Goal: Information Seeking & Learning: Learn about a topic

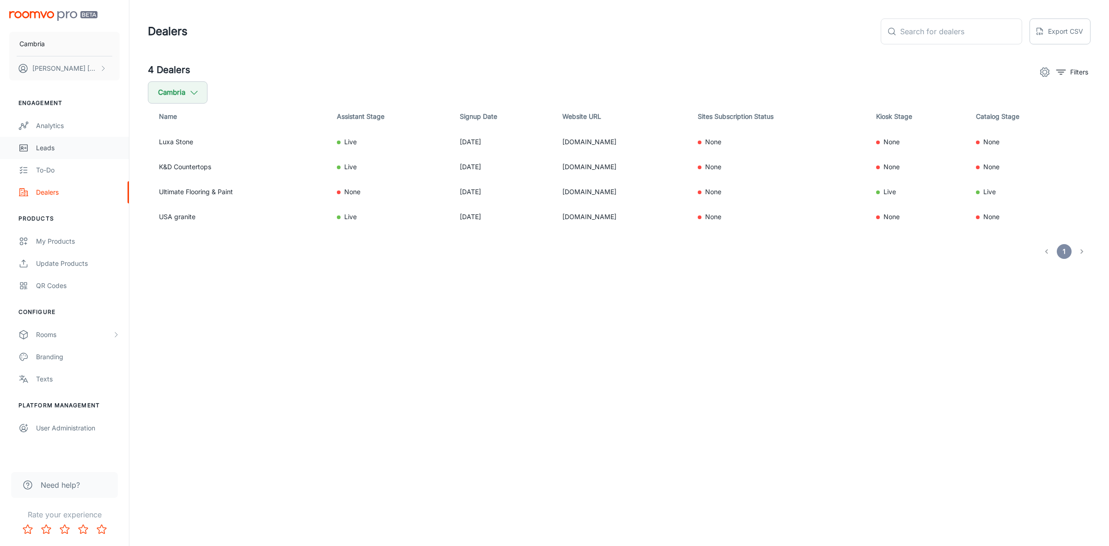
click at [45, 147] on div "Leads" at bounding box center [78, 148] width 84 height 10
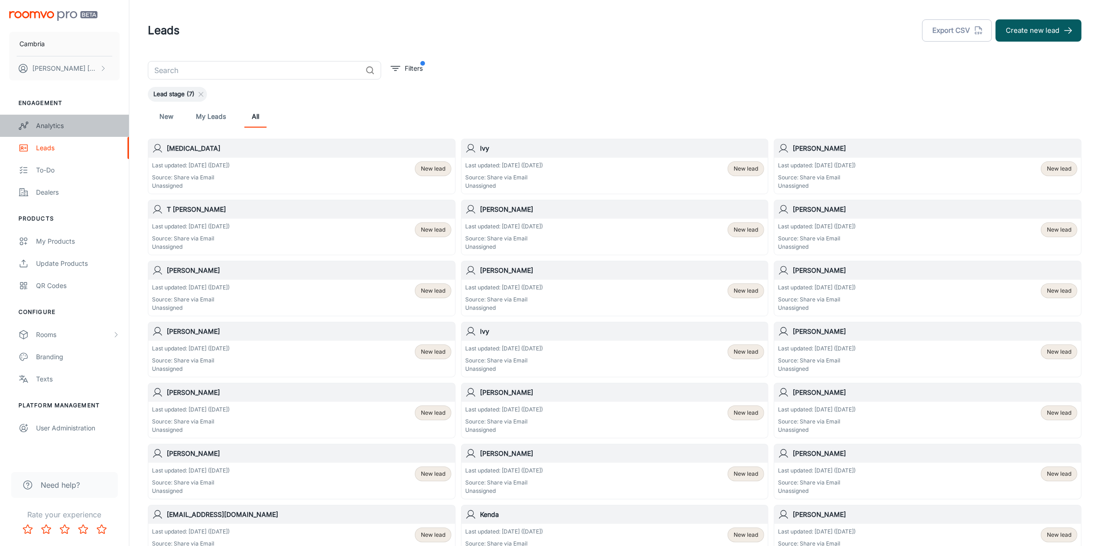
click at [36, 117] on link "Analytics" at bounding box center [64, 126] width 129 height 22
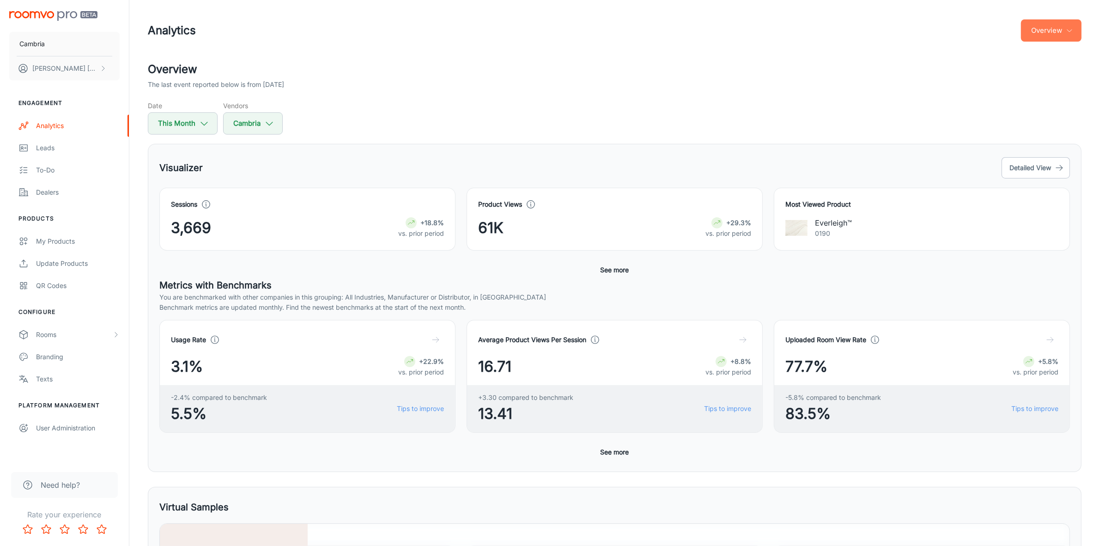
click at [1062, 25] on button "Overview" at bounding box center [1051, 30] width 61 height 22
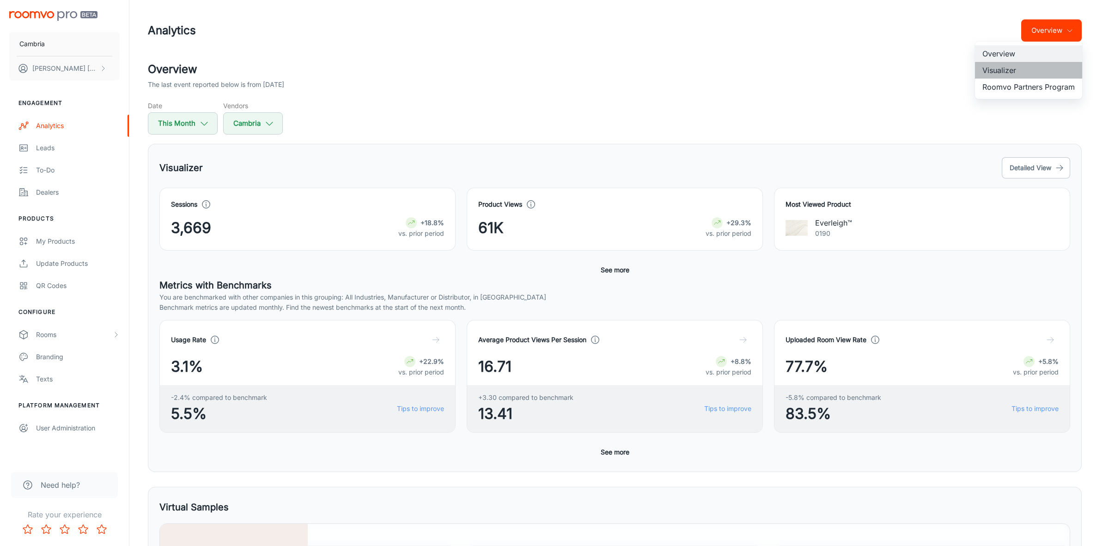
click at [1022, 68] on li "Visualizer" at bounding box center [1028, 70] width 107 height 17
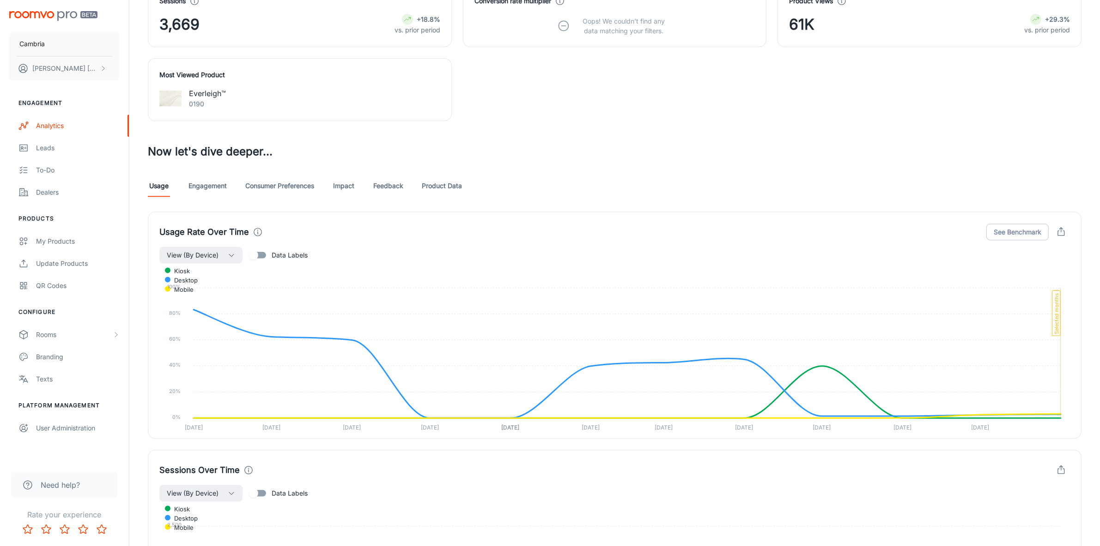
scroll to position [520, 0]
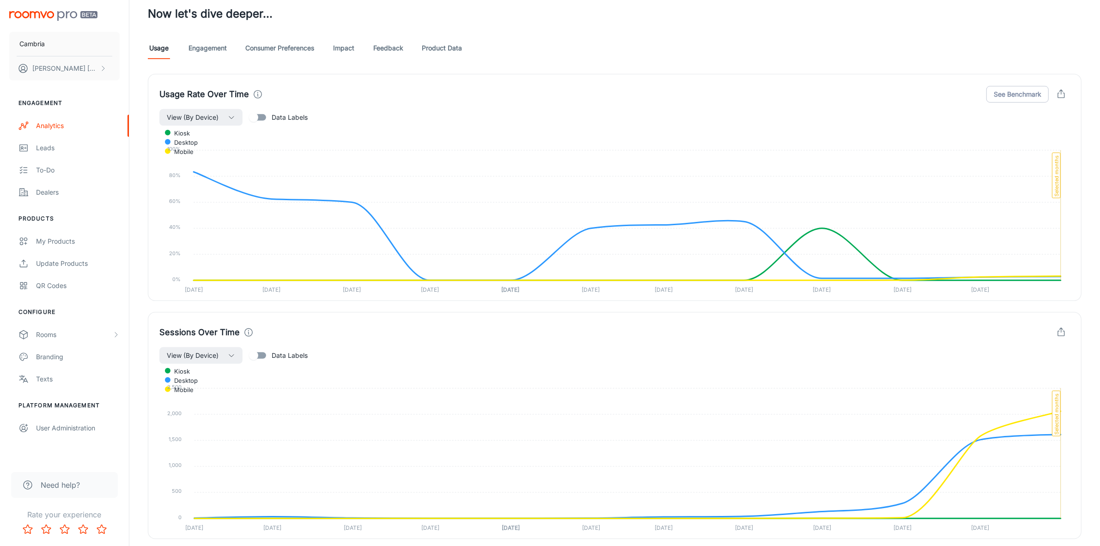
click at [387, 47] on link "Feedback" at bounding box center [388, 48] width 30 height 22
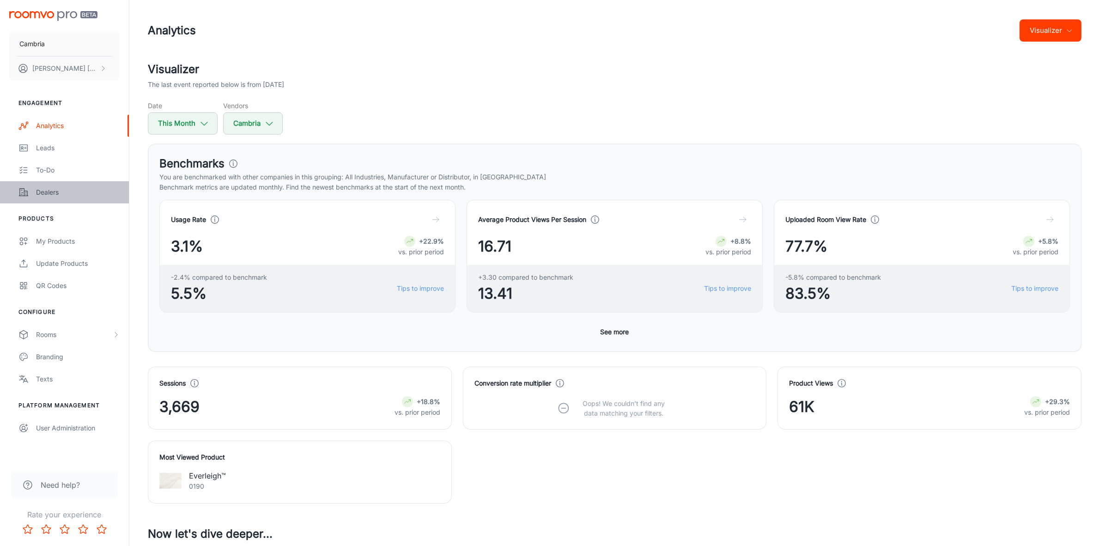
click at [45, 193] on div "Dealers" at bounding box center [78, 192] width 84 height 10
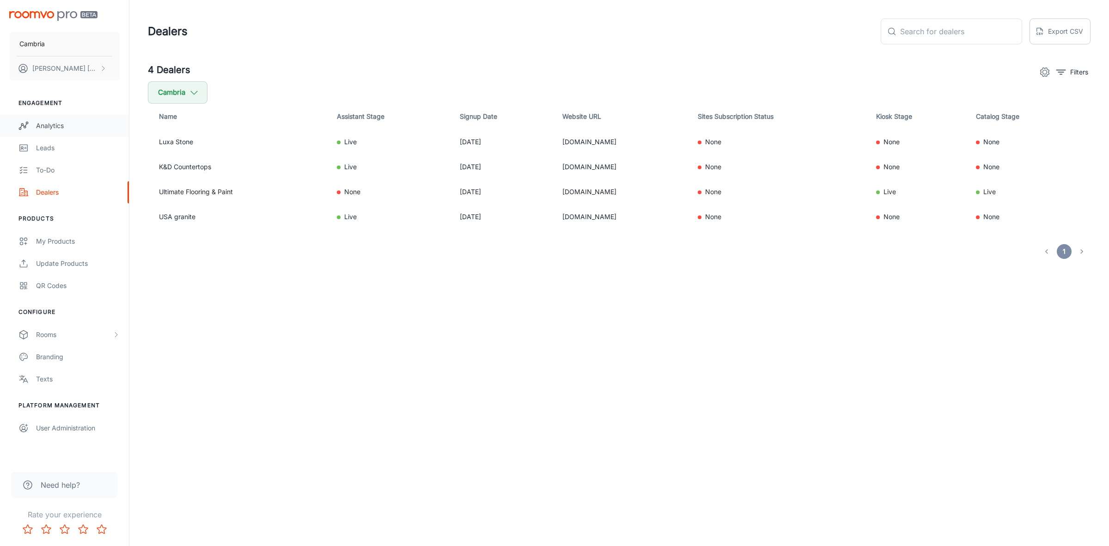
click at [43, 123] on div "Analytics" at bounding box center [78, 126] width 84 height 10
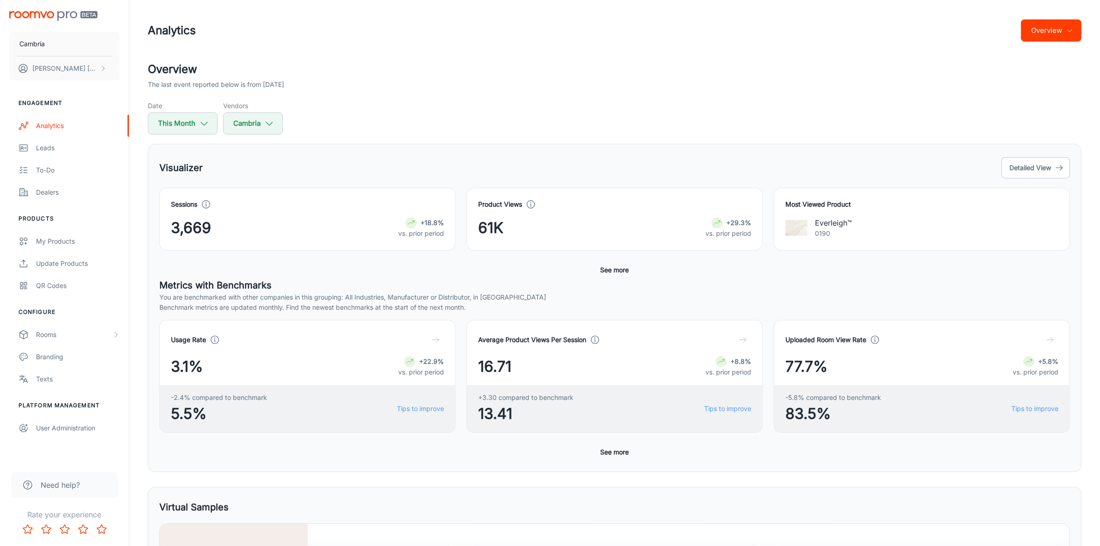
click at [1066, 27] on icon "button" at bounding box center [1069, 30] width 7 height 7
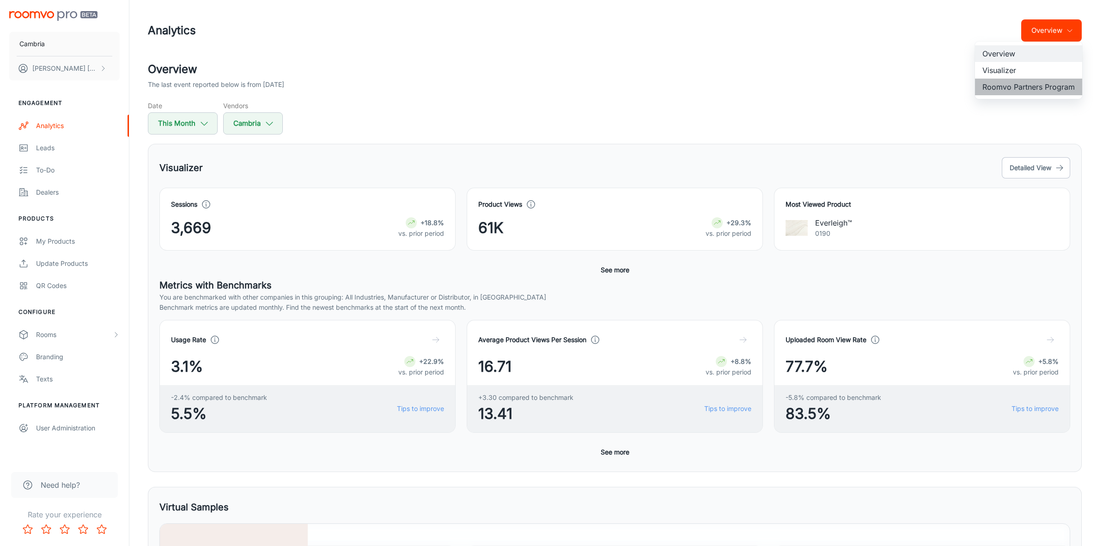
click at [1020, 83] on li "Roomvo Partners Program" at bounding box center [1028, 87] width 107 height 17
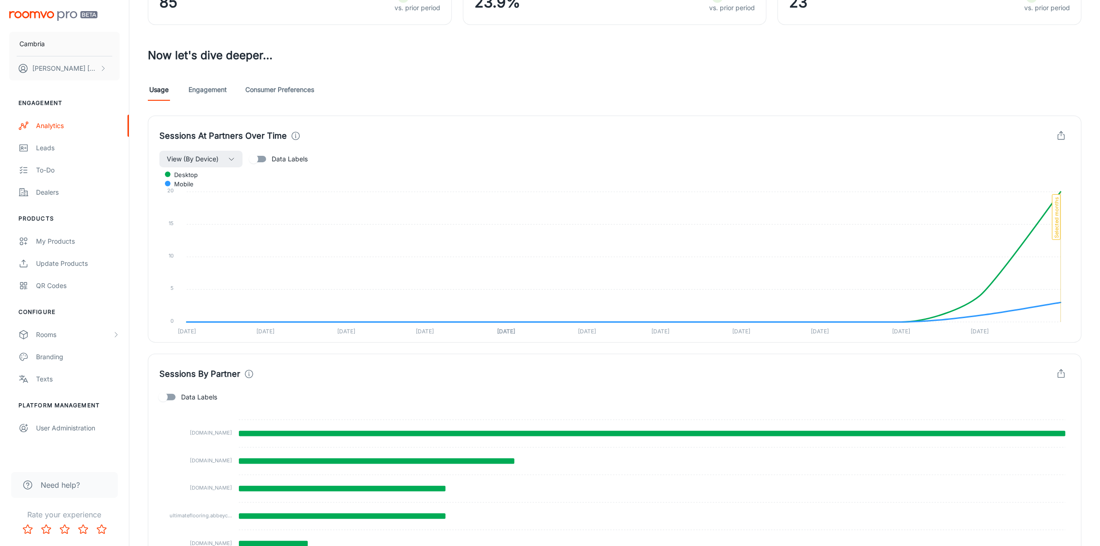
scroll to position [22, 0]
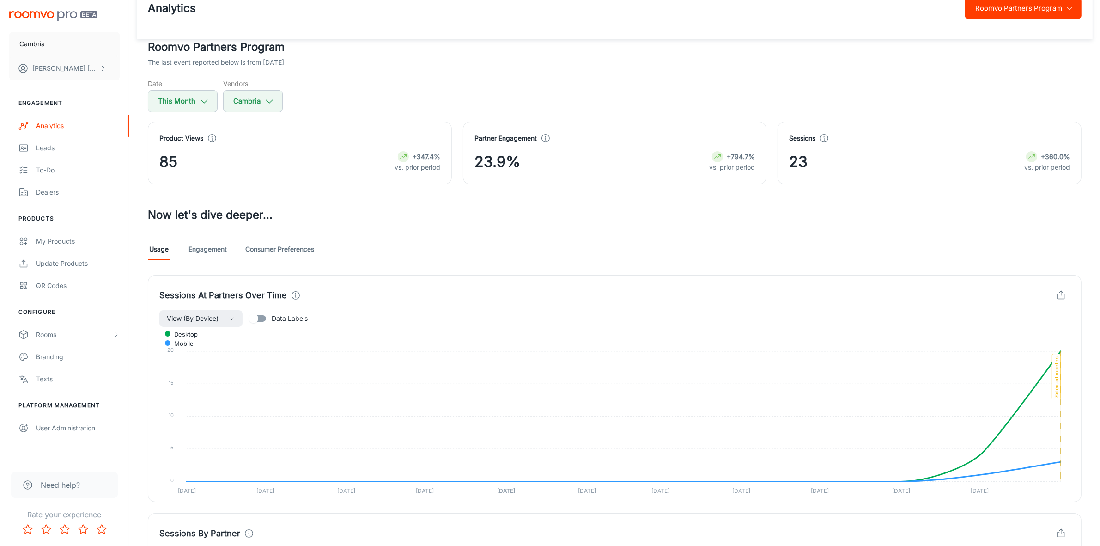
click at [218, 253] on link "Engagement" at bounding box center [208, 249] width 38 height 22
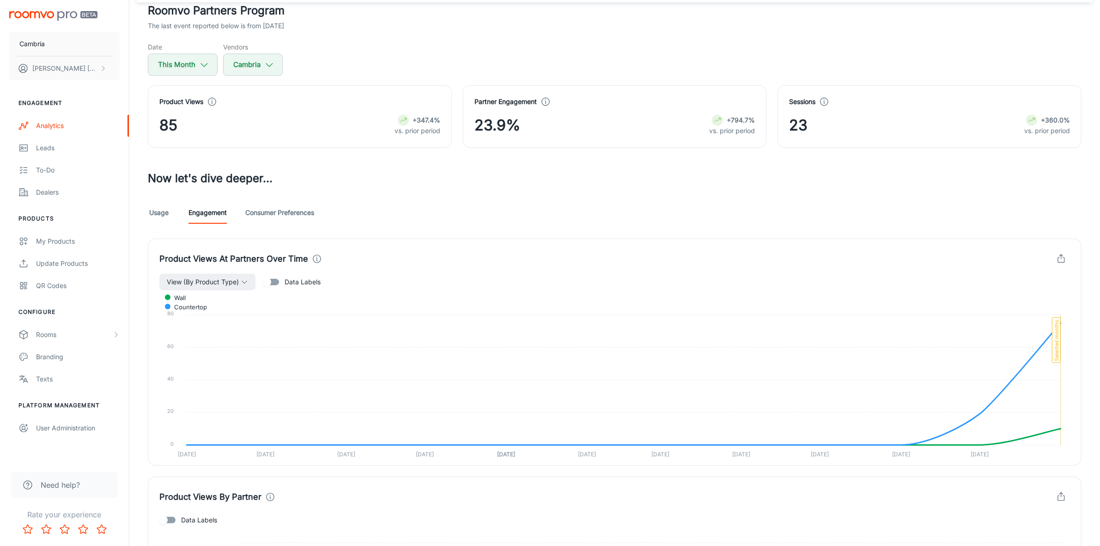
scroll to position [173, 0]
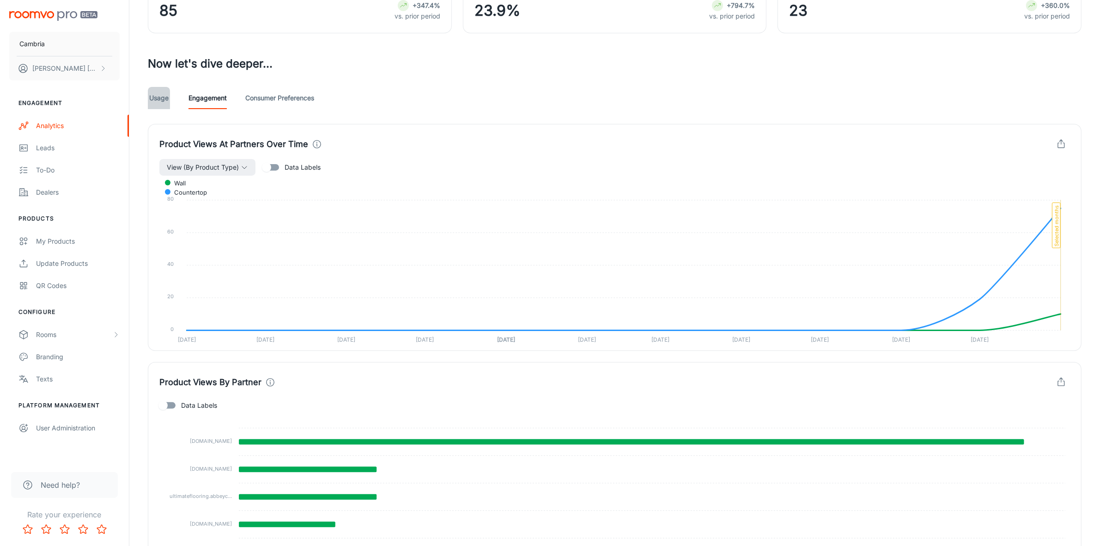
click at [155, 99] on link "Usage" at bounding box center [159, 98] width 22 height 22
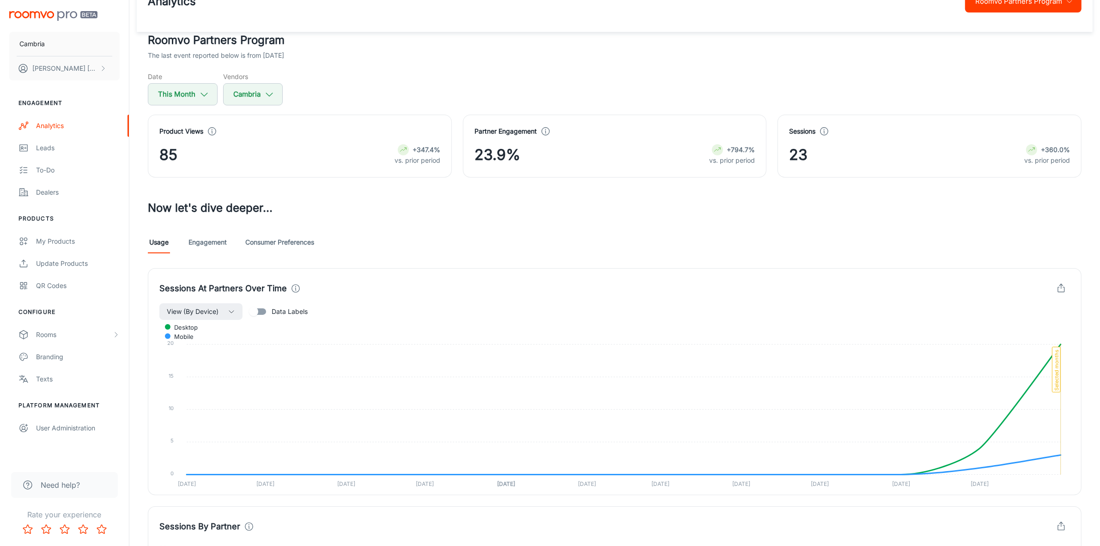
scroll to position [22, 0]
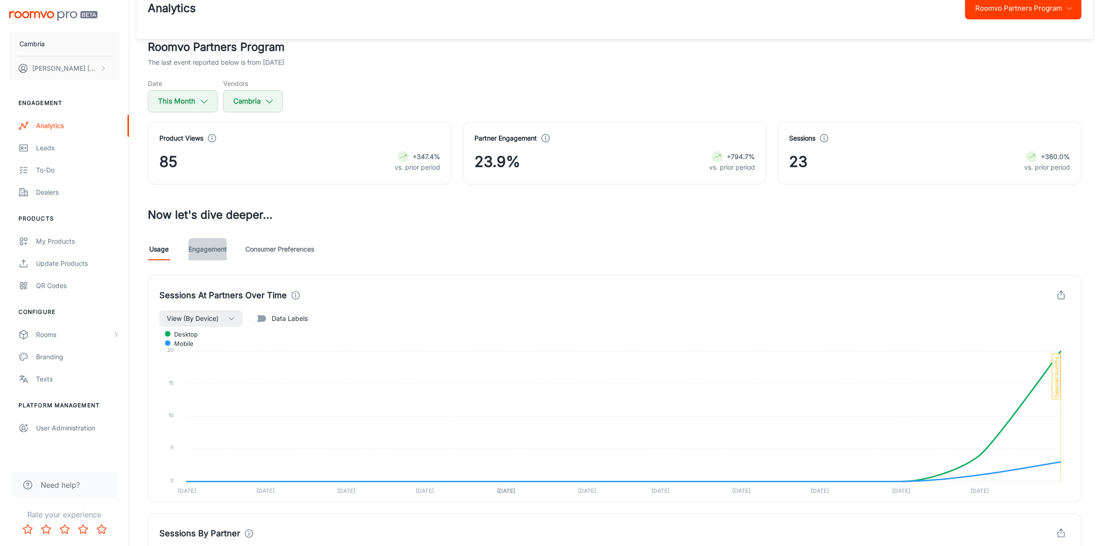
click at [211, 246] on link "Engagement" at bounding box center [208, 249] width 38 height 22
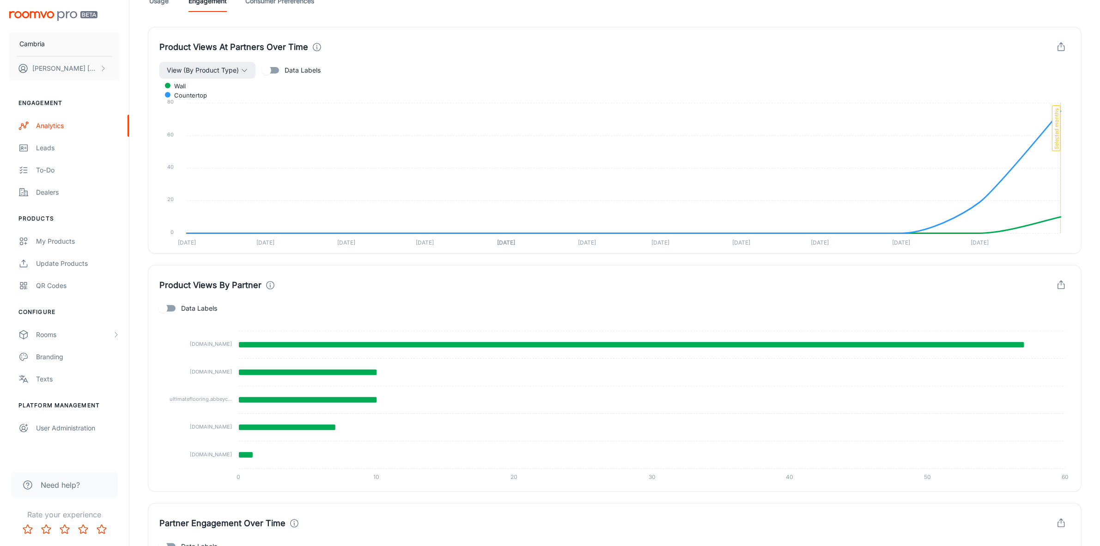
scroll to position [66, 0]
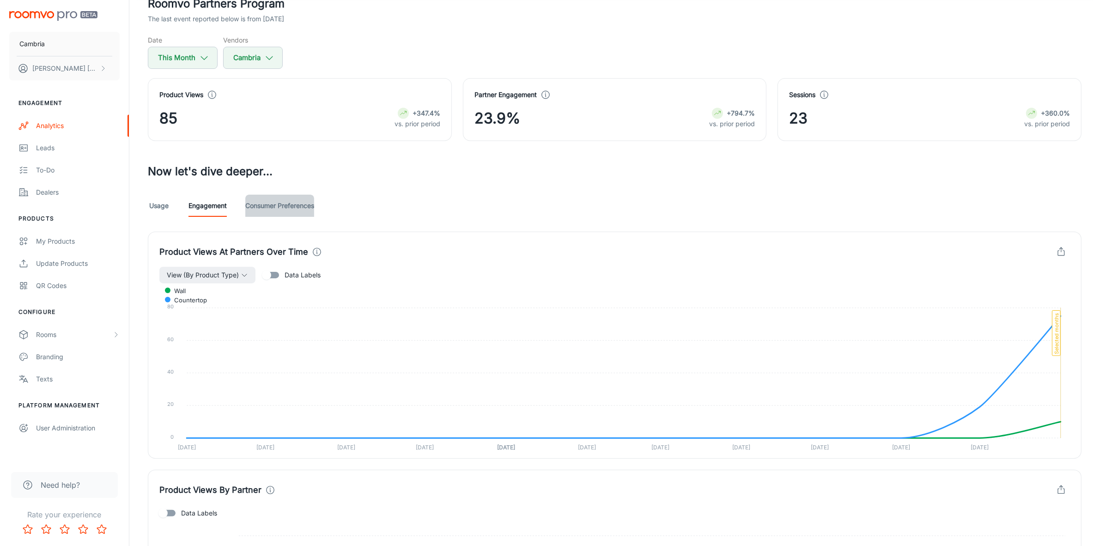
click at [275, 202] on link "Consumer Preferences" at bounding box center [279, 206] width 69 height 22
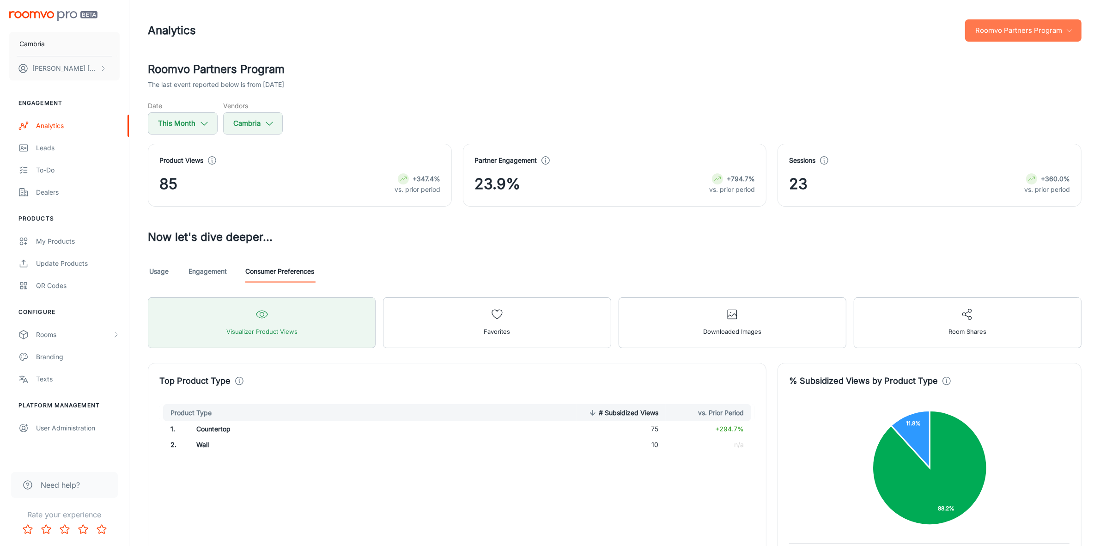
click at [1026, 23] on button "Roomvo Partners Program" at bounding box center [1023, 30] width 116 height 22
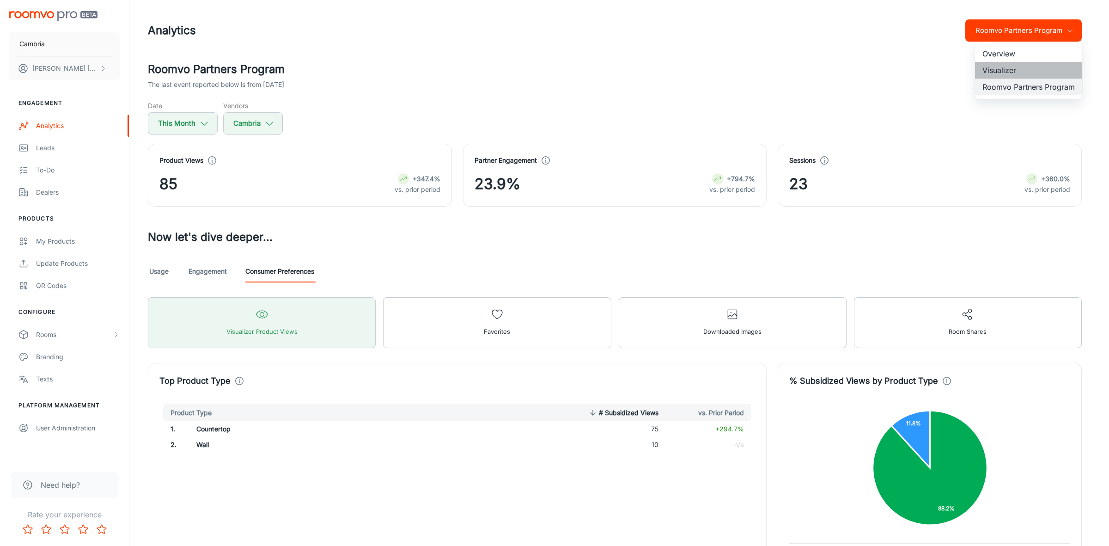
click at [995, 70] on li "Visualizer" at bounding box center [1028, 70] width 107 height 17
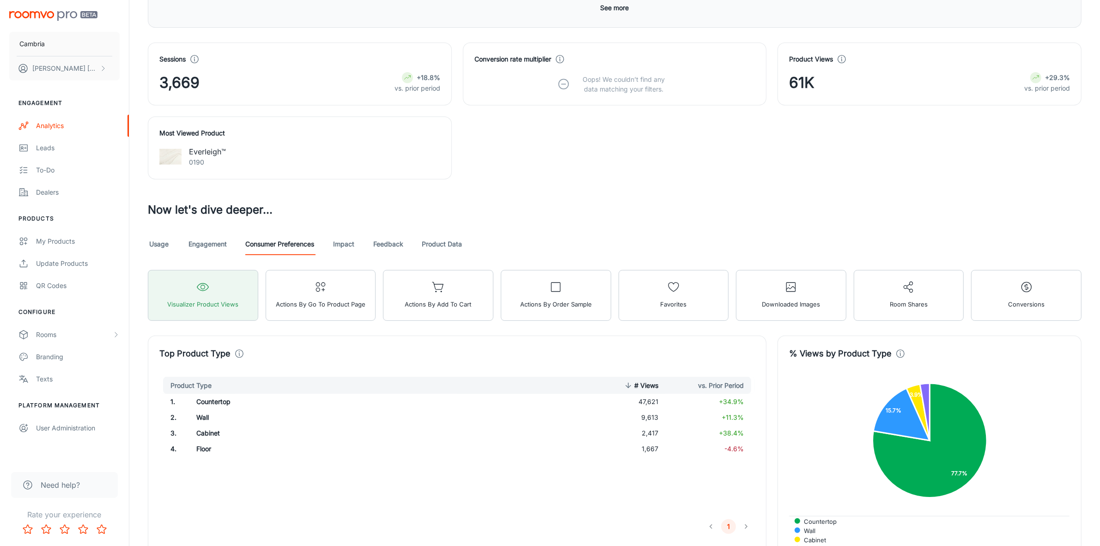
scroll to position [462, 0]
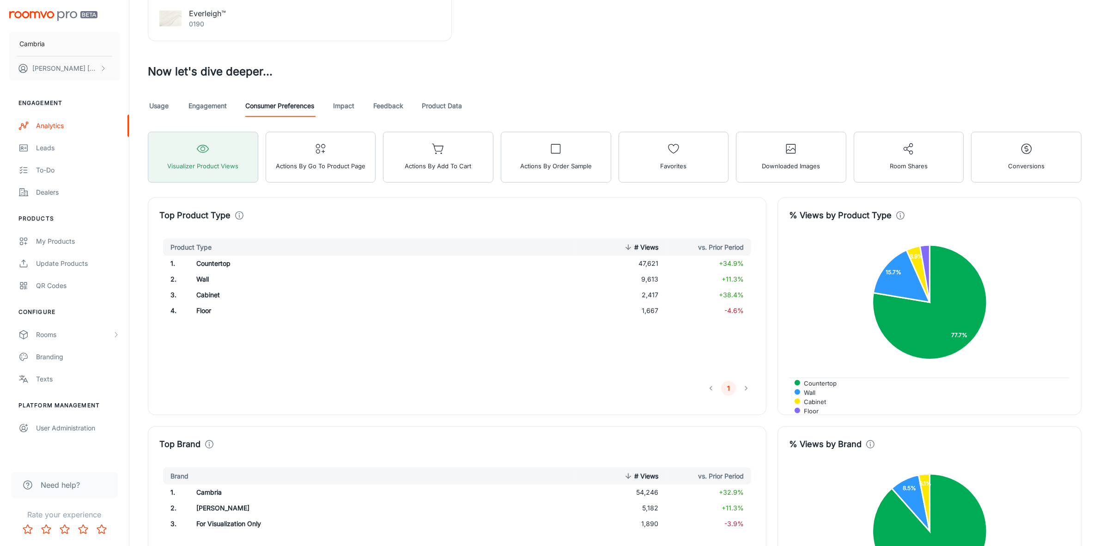
click at [390, 105] on link "Feedback" at bounding box center [388, 106] width 30 height 22
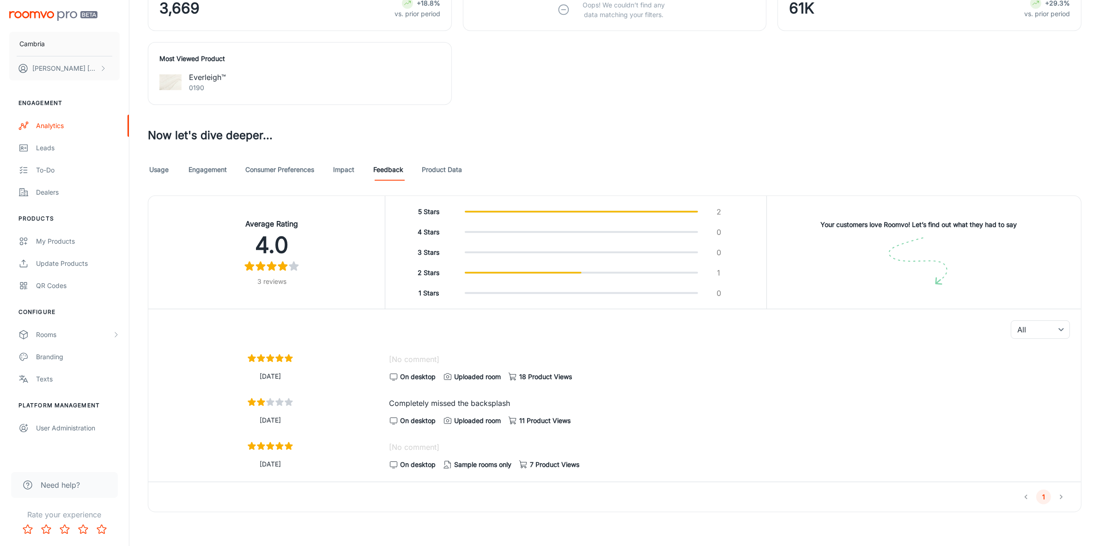
scroll to position [403, 0]
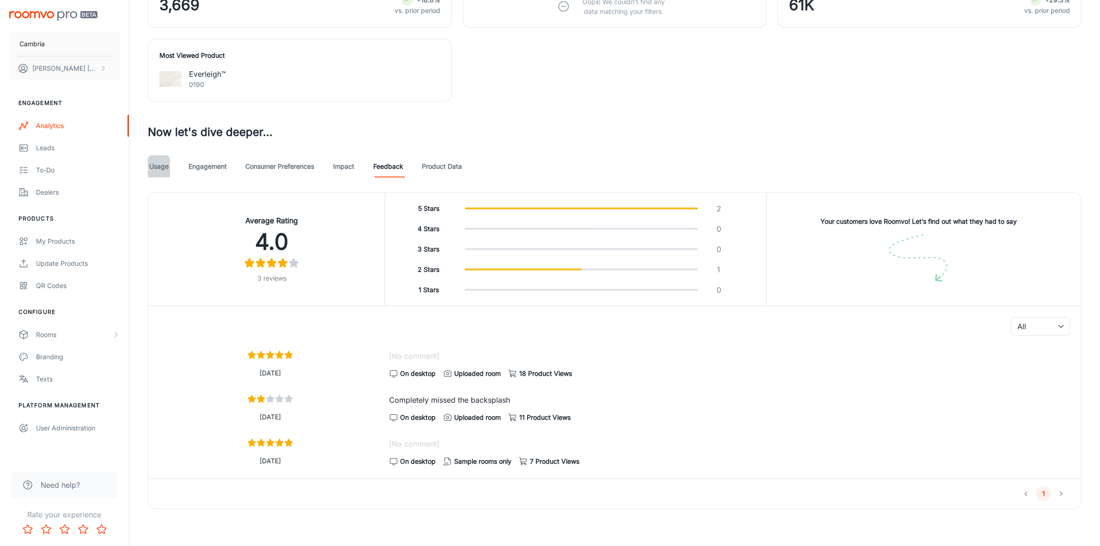
click at [150, 162] on link "Usage" at bounding box center [159, 166] width 22 height 22
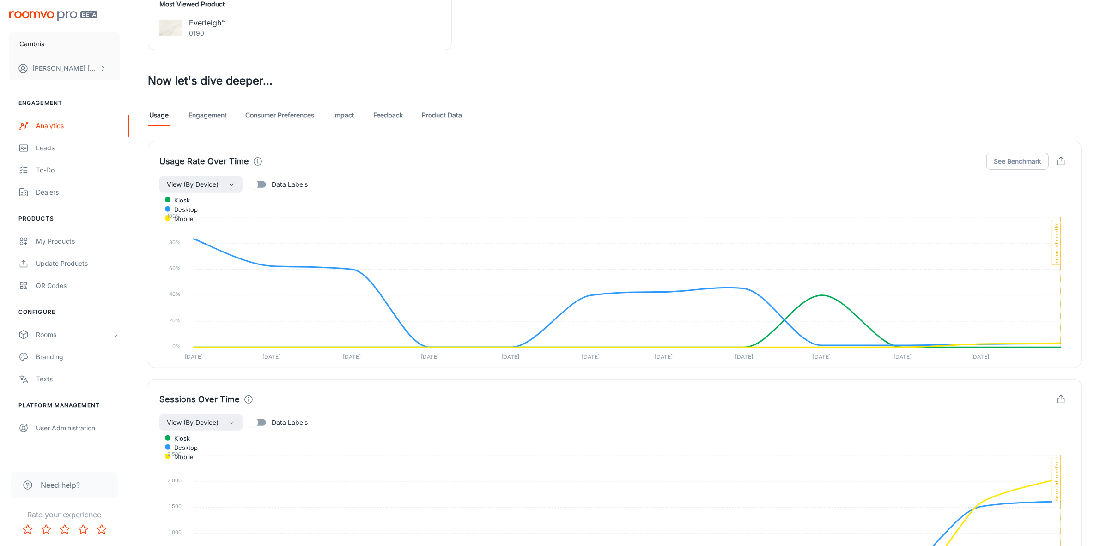
scroll to position [106, 0]
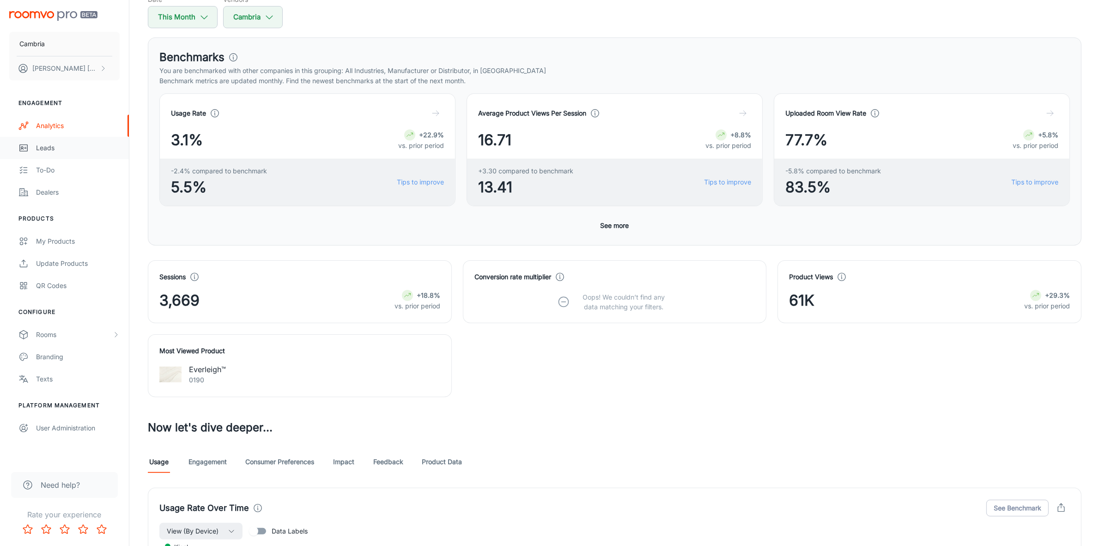
click at [46, 147] on div "Leads" at bounding box center [78, 148] width 84 height 10
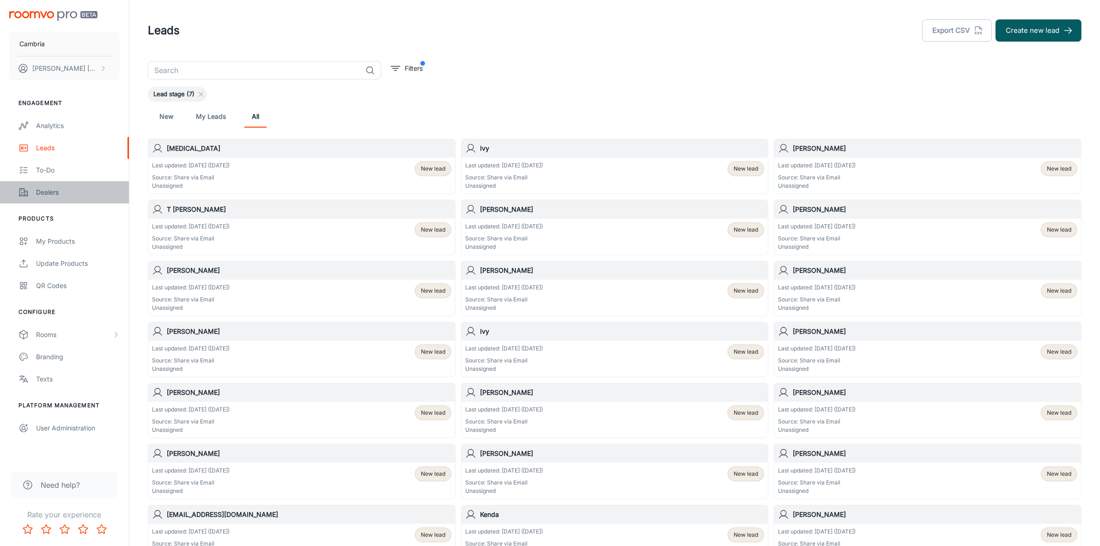
click at [47, 194] on div "Dealers" at bounding box center [78, 192] width 84 height 10
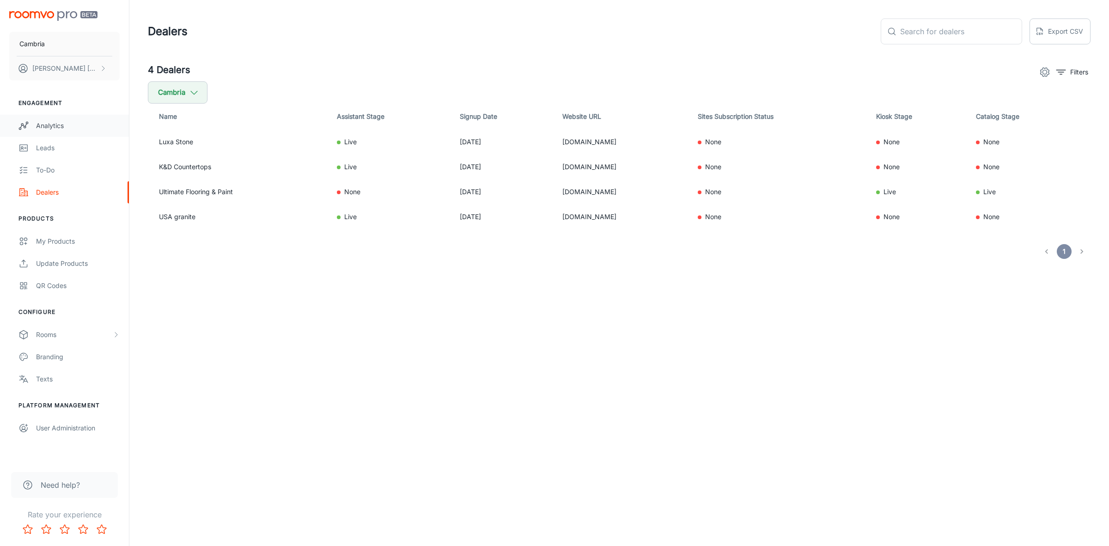
click at [38, 126] on div "Analytics" at bounding box center [78, 126] width 84 height 10
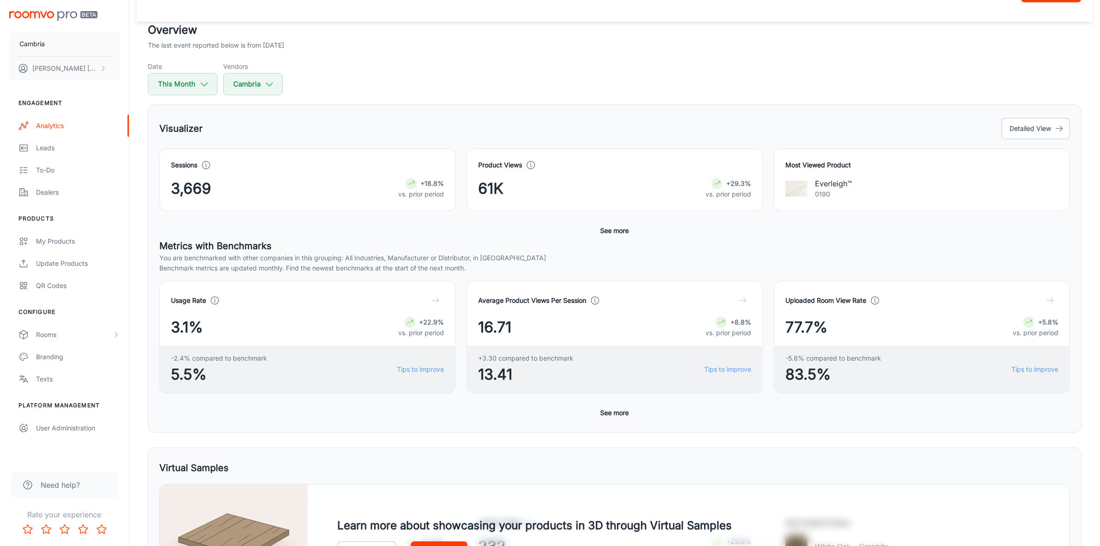
scroll to position [37, 0]
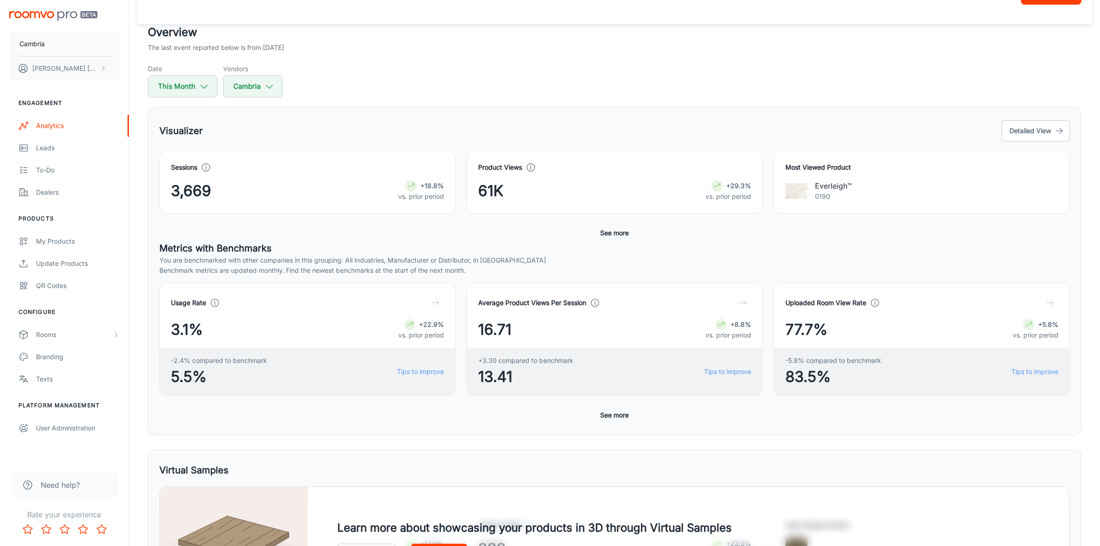
click at [626, 226] on button "See more" at bounding box center [615, 233] width 36 height 17
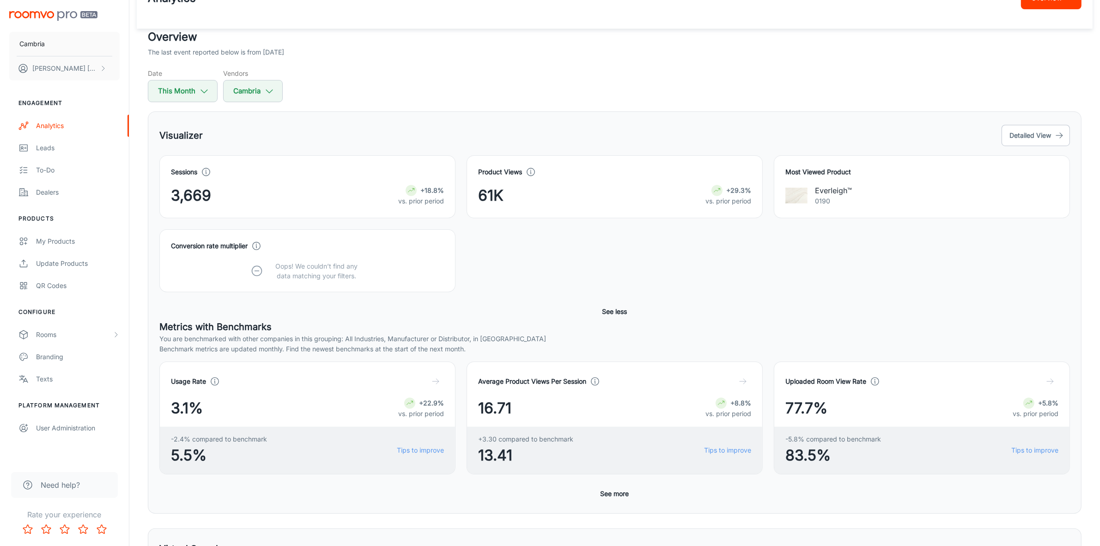
scroll to position [0, 0]
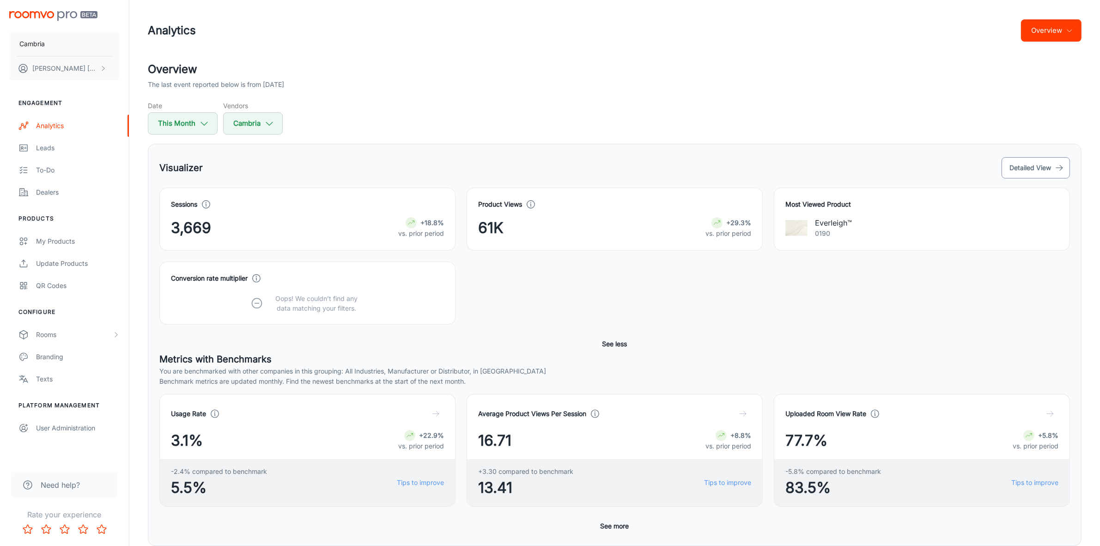
click at [1033, 159] on button "Detailed View" at bounding box center [1036, 167] width 68 height 21
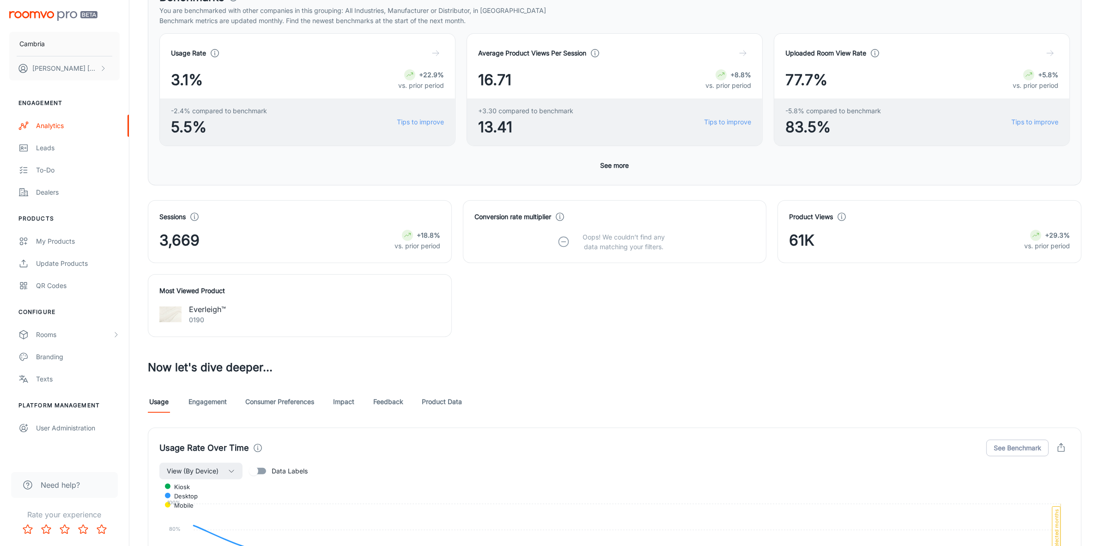
scroll to position [173, 0]
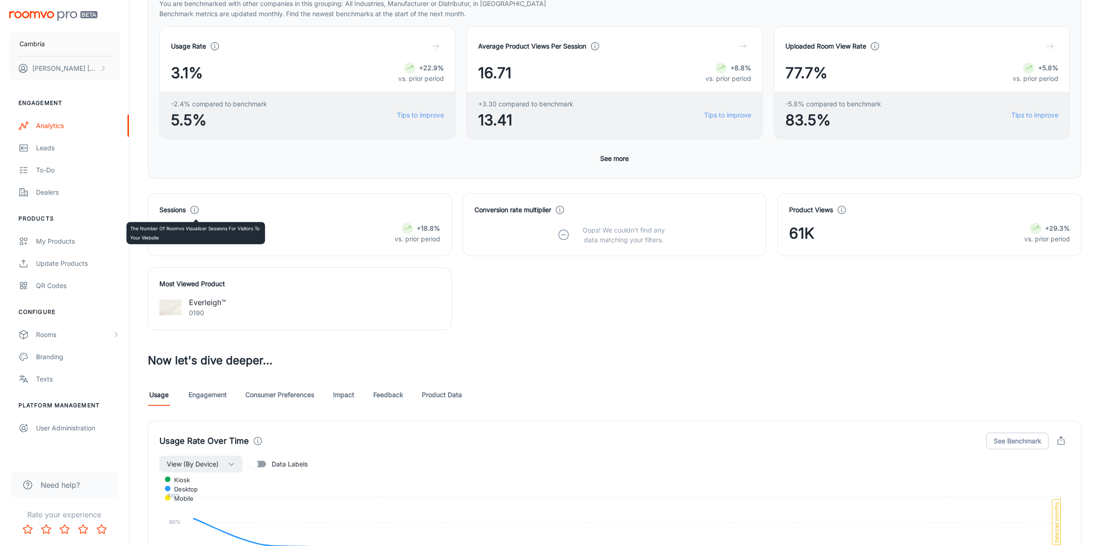
click at [196, 210] on icon at bounding box center [194, 210] width 10 height 10
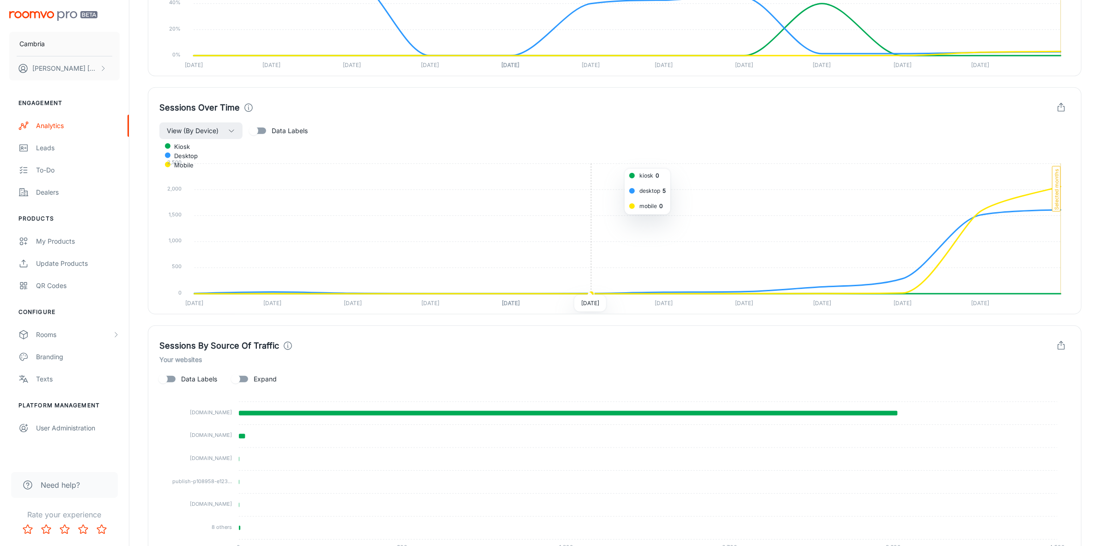
scroll to position [799, 0]
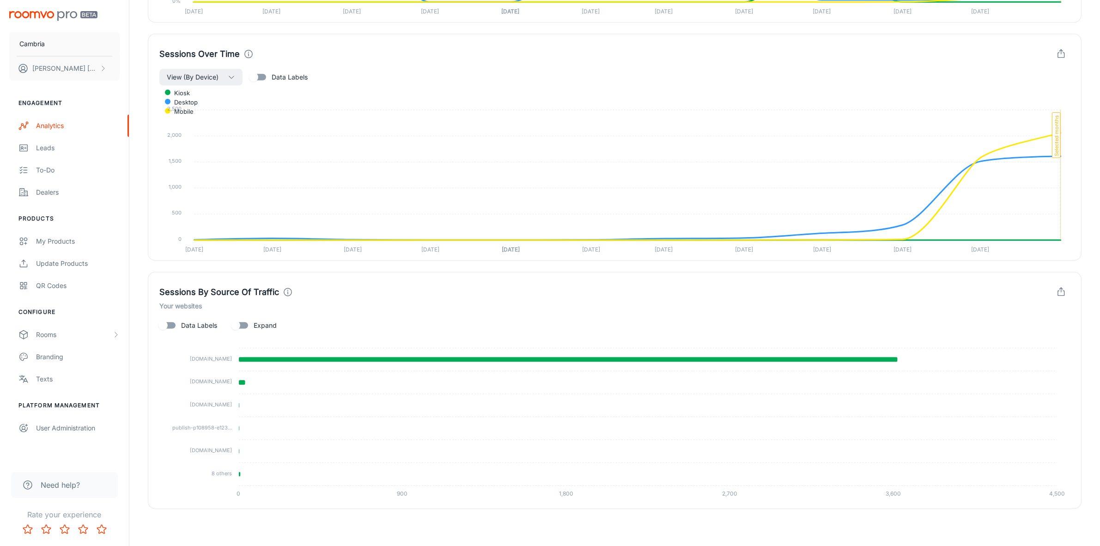
click at [207, 323] on span "Data Labels" at bounding box center [199, 325] width 36 height 10
click at [189, 323] on input "Data Labels" at bounding box center [163, 325] width 53 height 18
checkbox input "true"
click at [249, 326] on input "Expand" at bounding box center [235, 325] width 53 height 18
checkbox input "true"
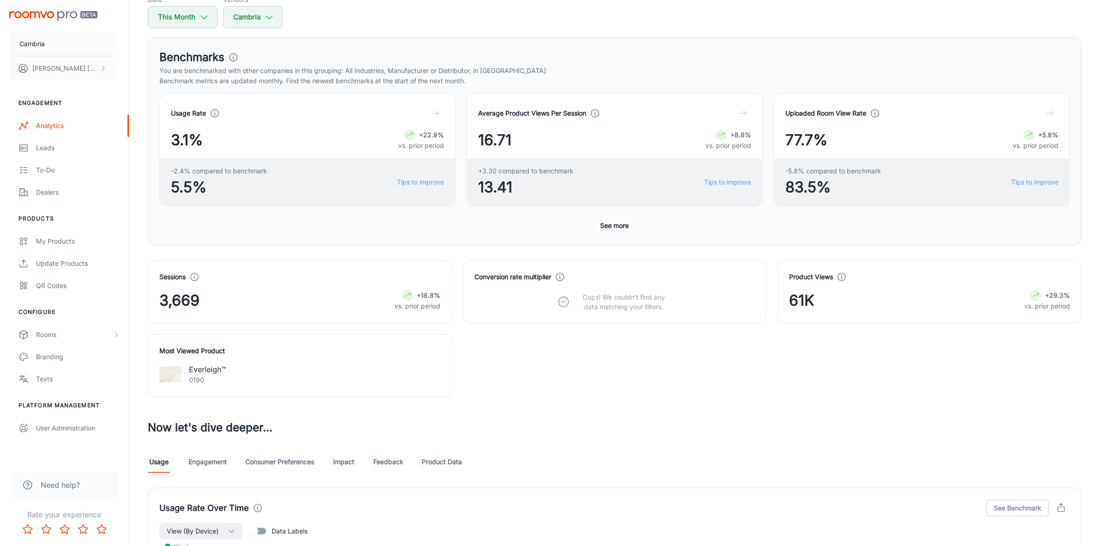
scroll to position [0, 0]
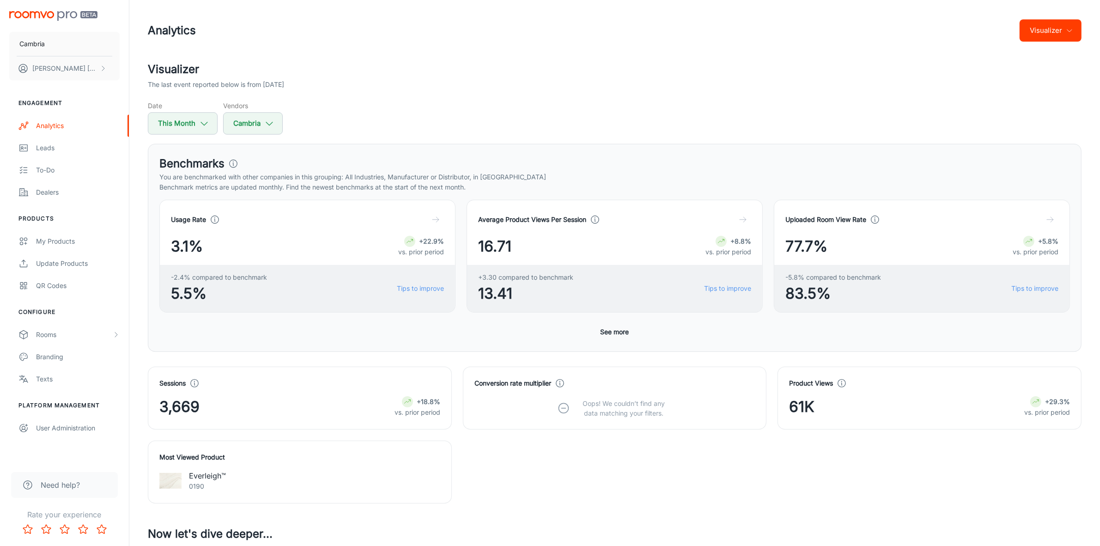
click at [1075, 26] on button "Visualizer" at bounding box center [1051, 30] width 62 height 22
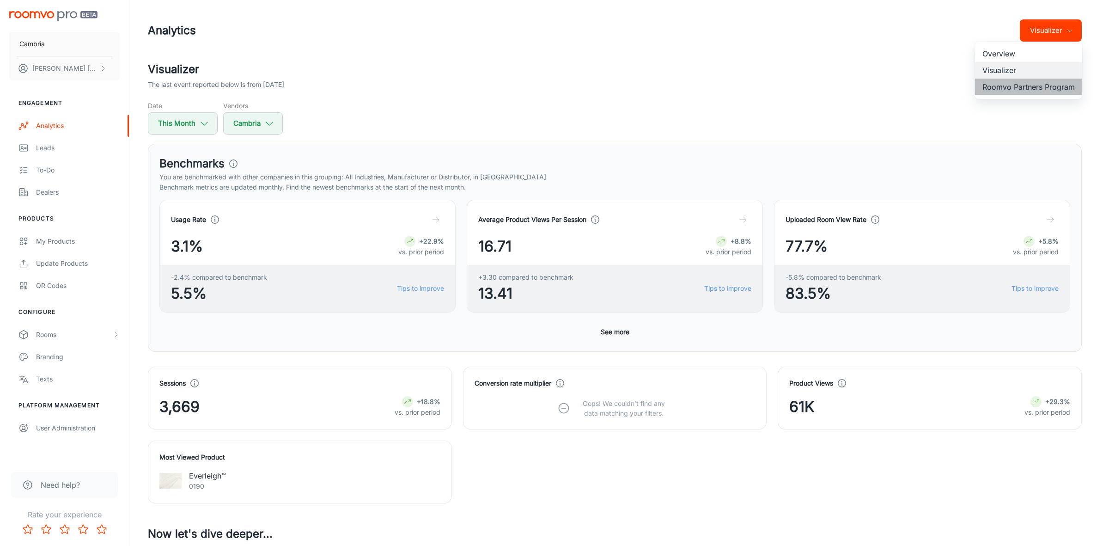
click at [1030, 90] on li "Roomvo Partners Program" at bounding box center [1028, 87] width 107 height 17
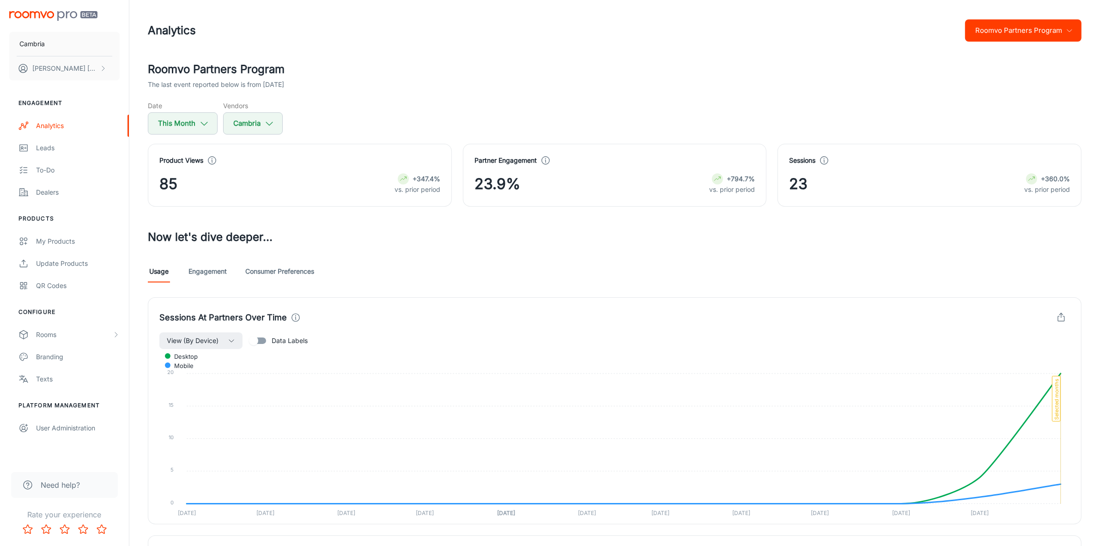
click at [199, 264] on link "Engagement" at bounding box center [208, 271] width 38 height 22
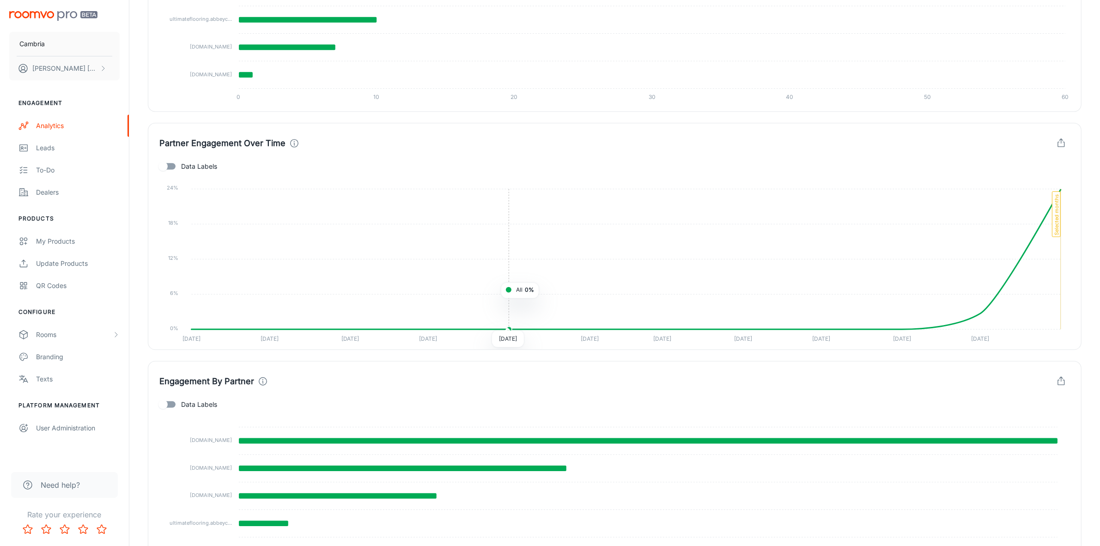
scroll to position [809, 0]
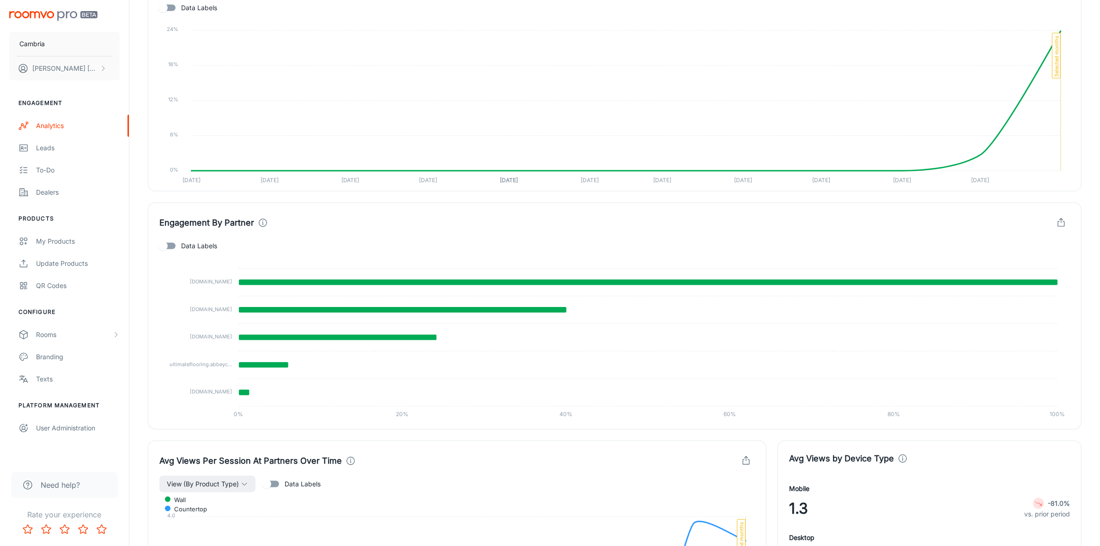
click at [187, 253] on label "Data Labels" at bounding box center [185, 246] width 63 height 18
click at [187, 253] on input "Data Labels" at bounding box center [163, 246] width 53 height 18
checkbox input "true"
click at [1064, 225] on icon "button" at bounding box center [1061, 223] width 6 height 5
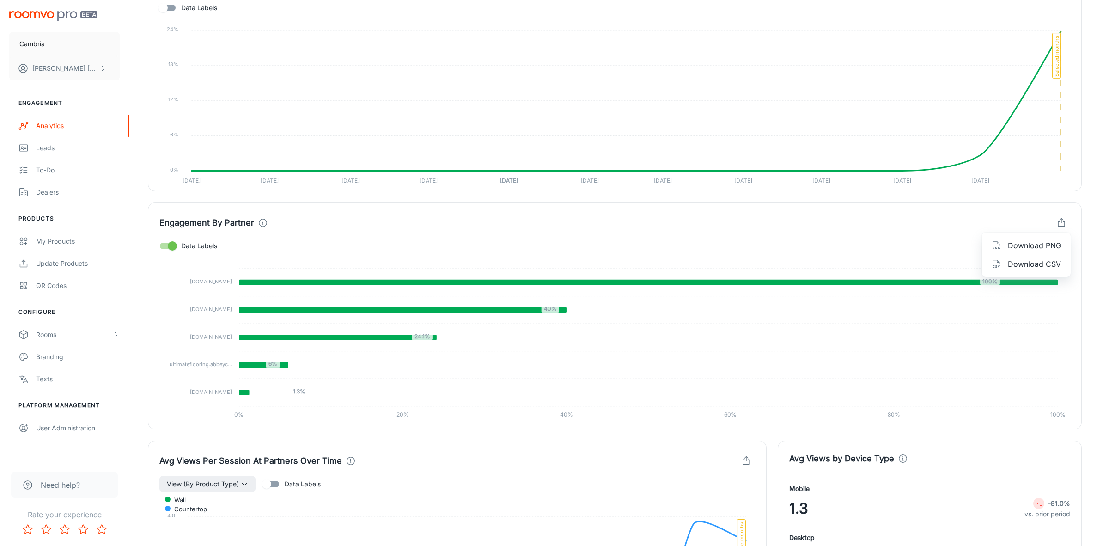
click at [1029, 259] on span "Download CSV" at bounding box center [1035, 263] width 54 height 11
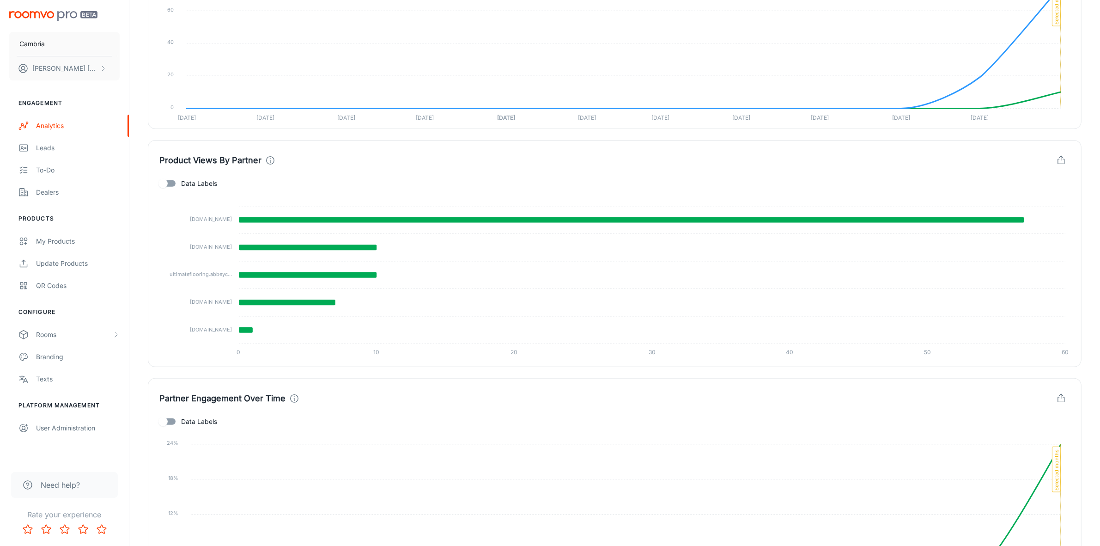
scroll to position [354, 0]
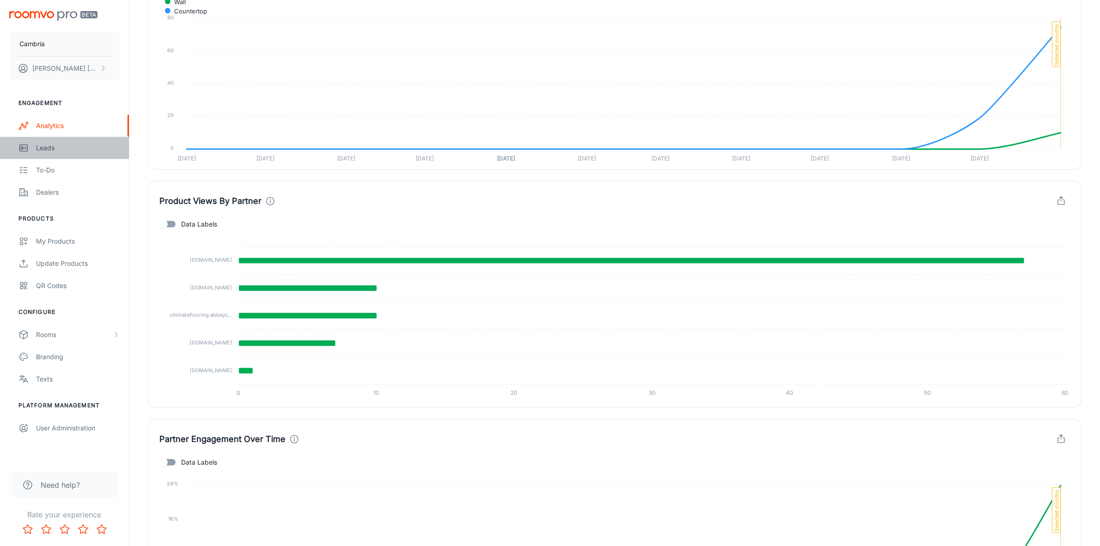
click at [52, 143] on div "Leads" at bounding box center [78, 148] width 84 height 10
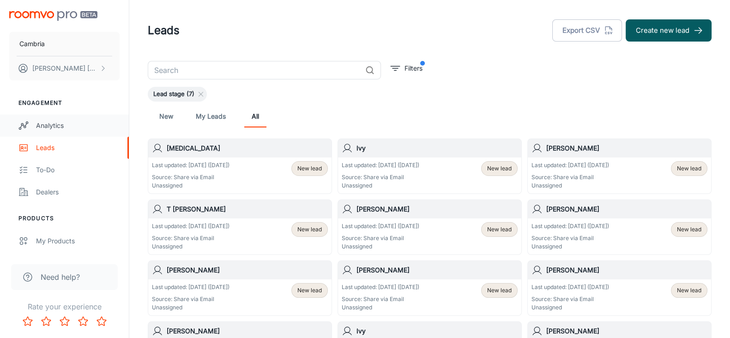
click at [61, 120] on link "Analytics" at bounding box center [64, 126] width 129 height 22
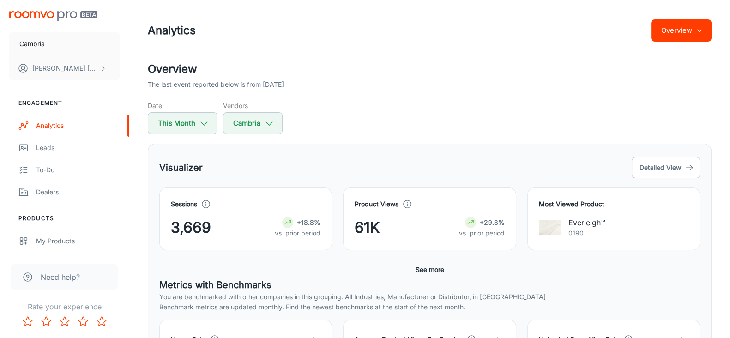
click at [694, 33] on button "Overview" at bounding box center [681, 30] width 61 height 22
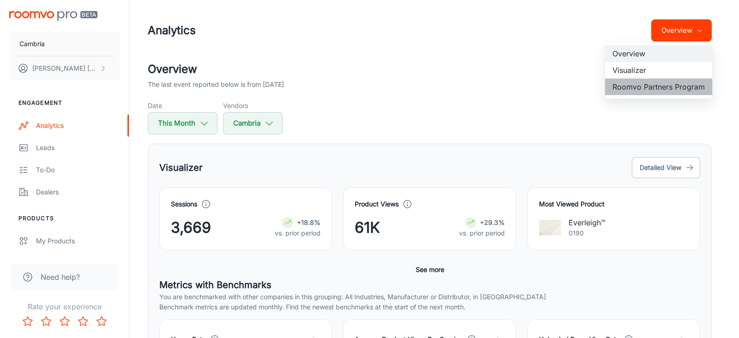
click at [663, 85] on li "Roomvo Partners Program" at bounding box center [658, 87] width 107 height 17
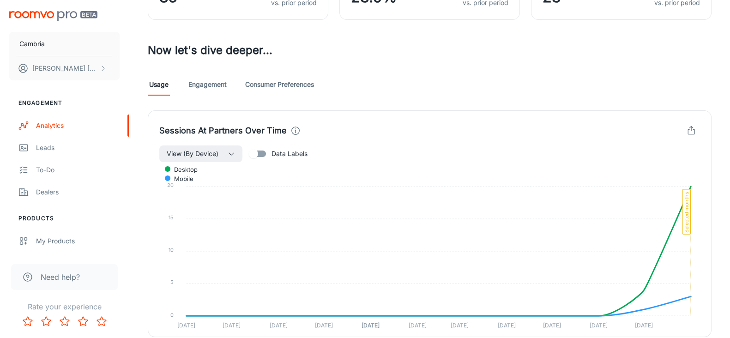
scroll to position [171, 0]
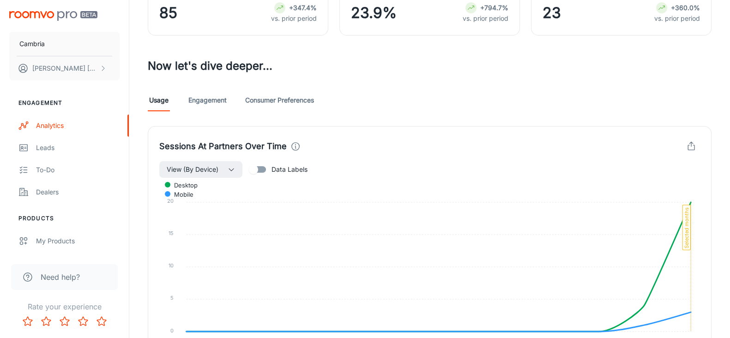
click at [216, 103] on link "Engagement" at bounding box center [208, 100] width 38 height 22
